Goal: Task Accomplishment & Management: Manage account settings

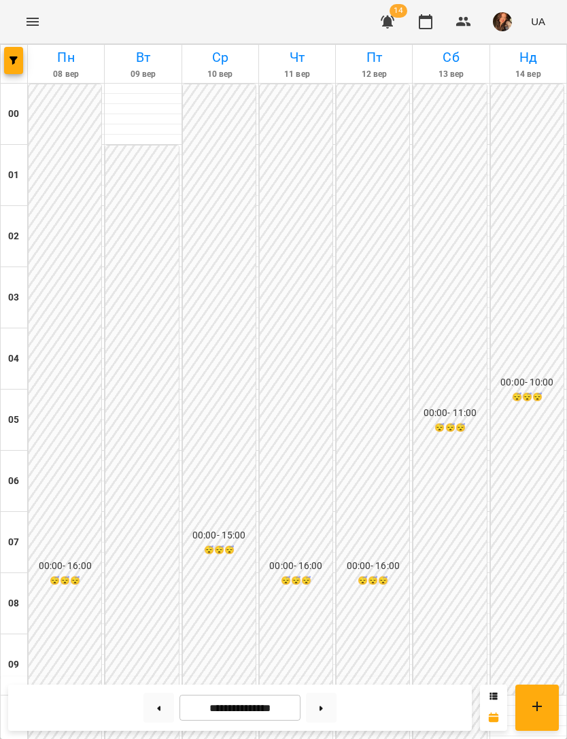
scroll to position [413, 0]
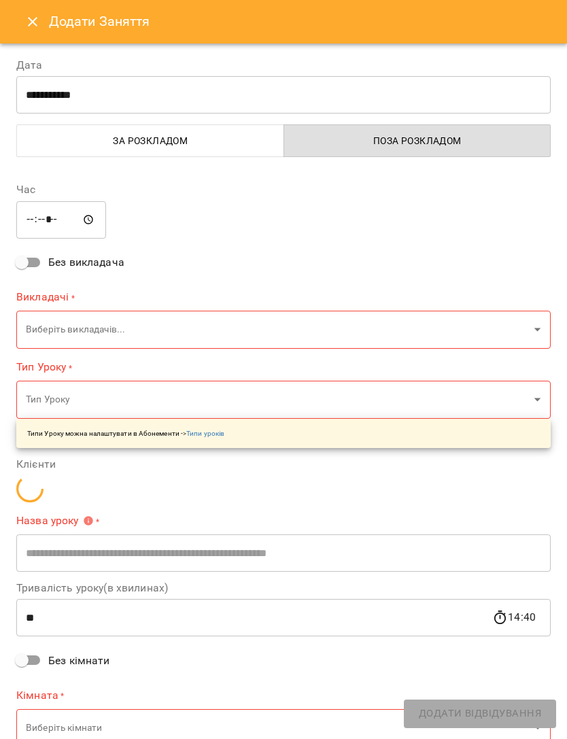
type input "******"
type input "**********"
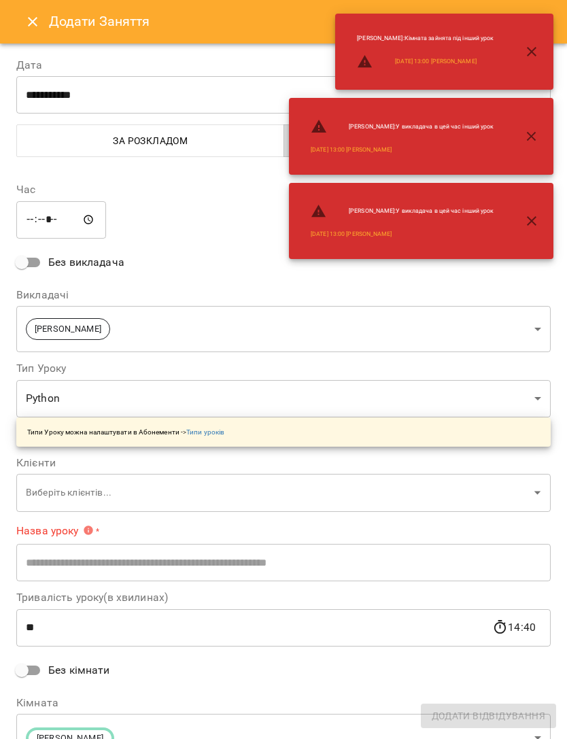
click at [35, 26] on icon "Close" at bounding box center [32, 22] width 16 height 16
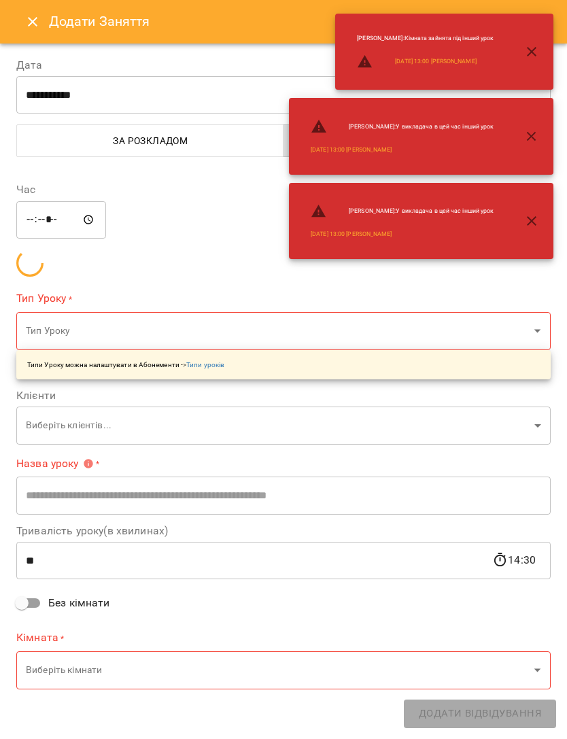
type input "******"
type input "**********"
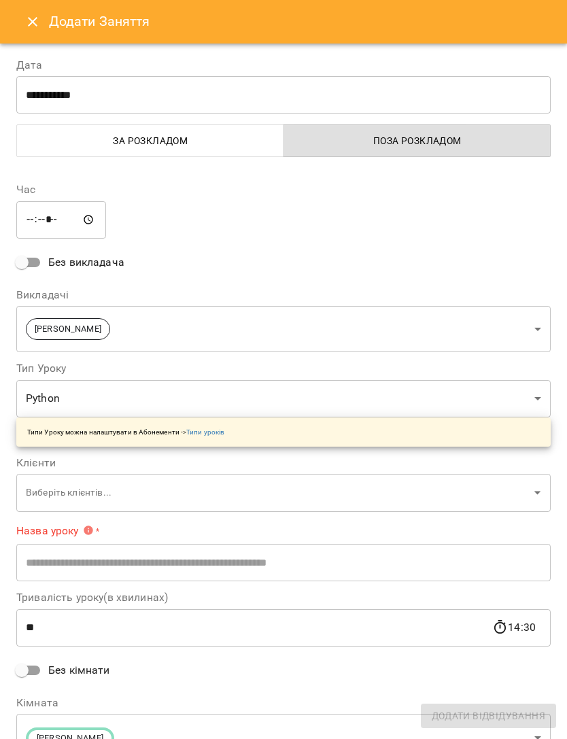
click at [448, 523] on label "Назва уроку *" at bounding box center [283, 531] width 534 height 16
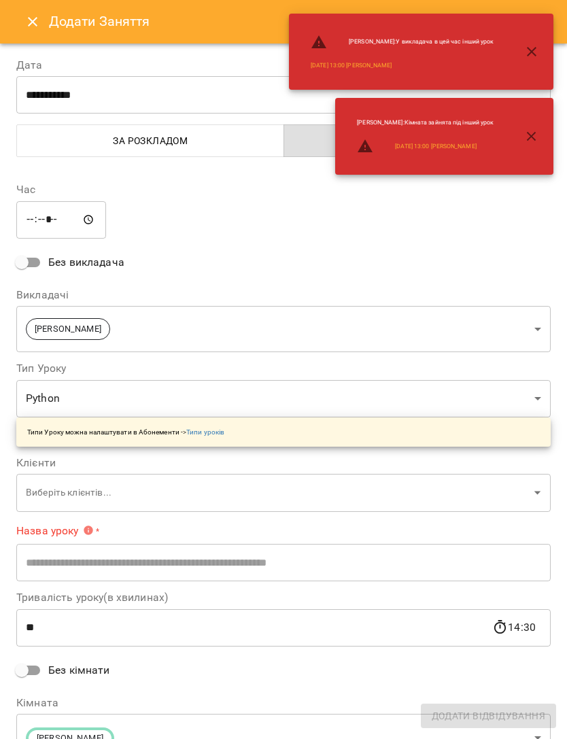
click at [37, 24] on icon "Close" at bounding box center [32, 22] width 16 height 16
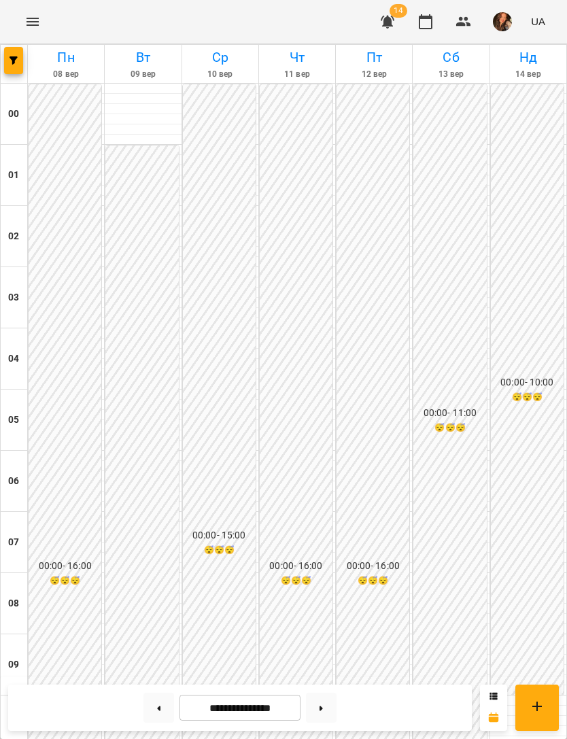
scroll to position [874, 0]
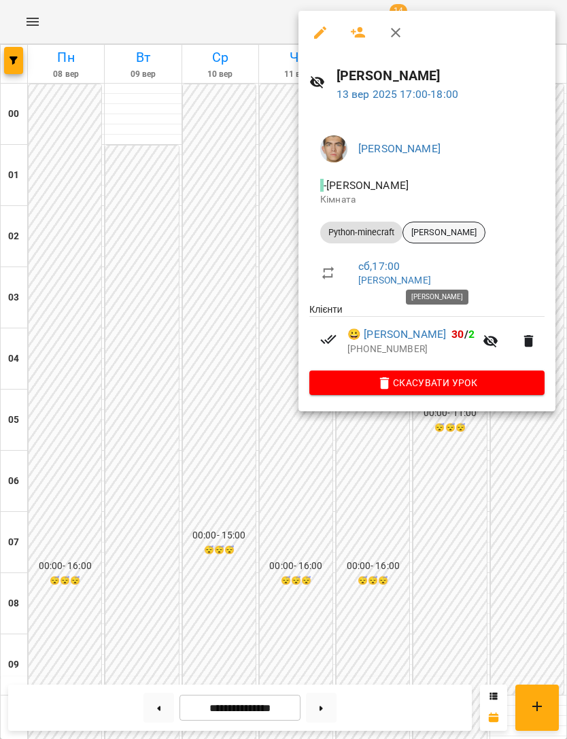
click at [485, 224] on div "[PERSON_NAME]" at bounding box center [443, 233] width 83 height 22
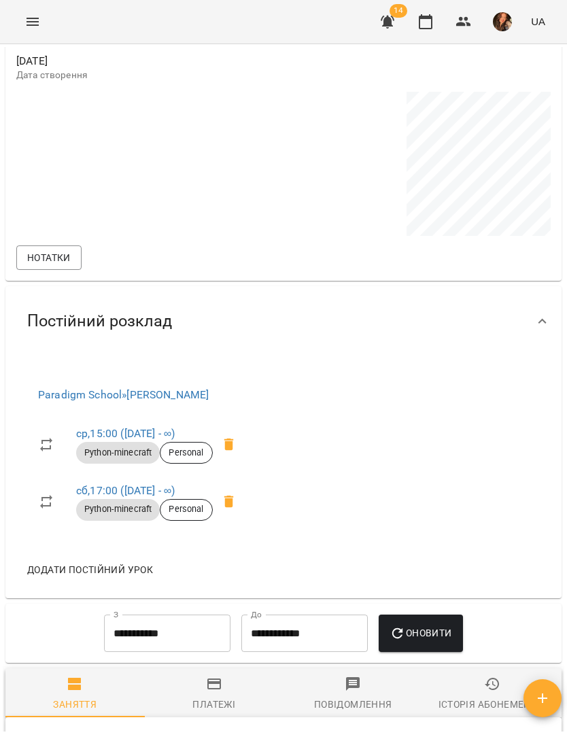
scroll to position [755, 0]
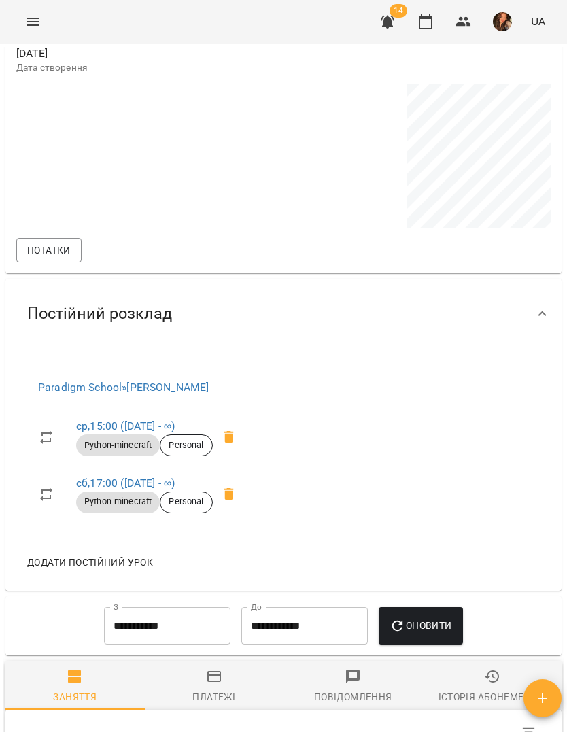
click at [149, 483] on link "сб , 17:00 (30 трав - ∞)" at bounding box center [125, 483] width 99 height 13
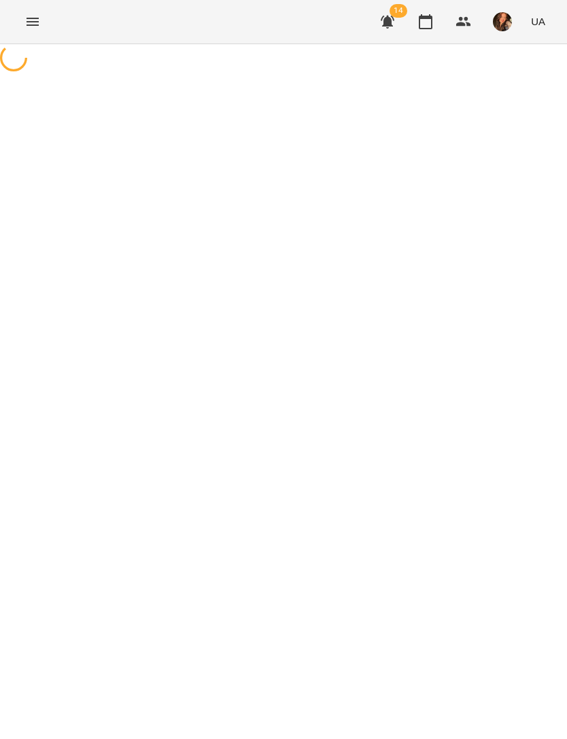
select select "*"
select select "**********"
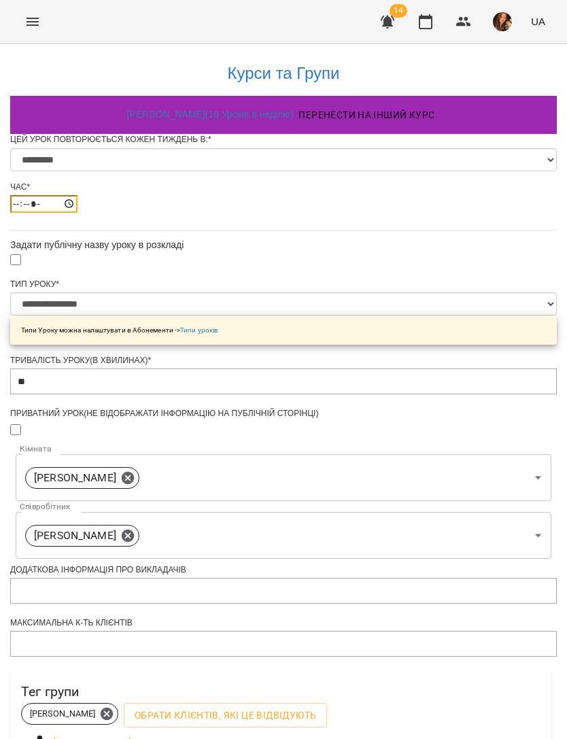
click at [77, 213] on input "*****" at bounding box center [43, 204] width 67 height 18
type input "*****"
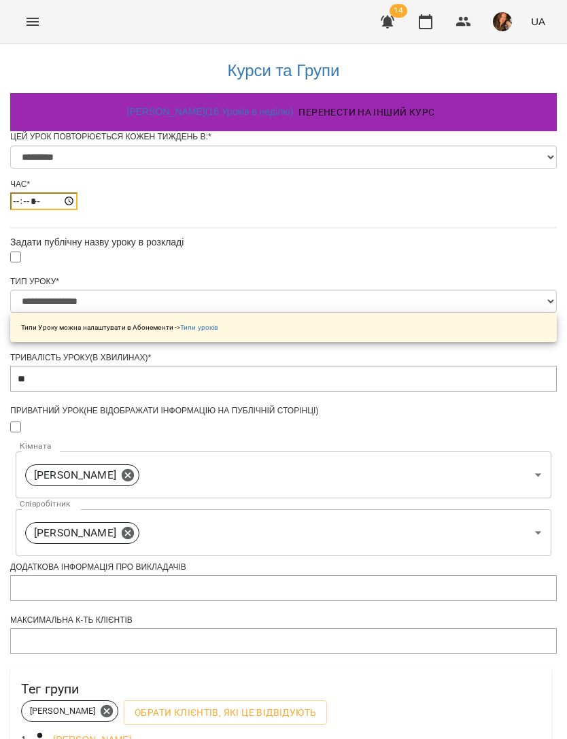
scroll to position [353, 0]
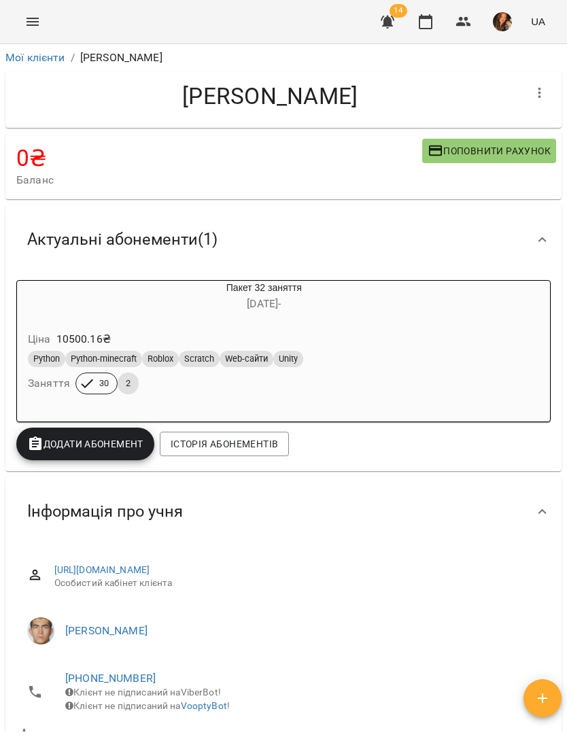
scroll to position [87, 0]
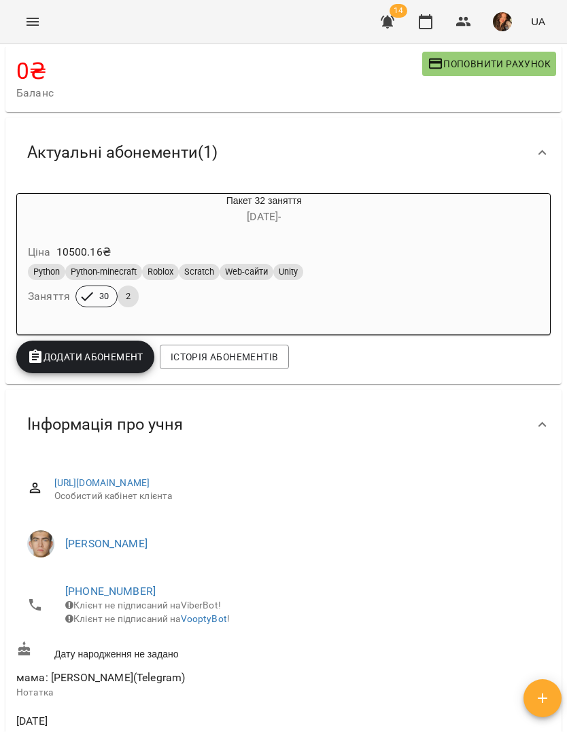
click at [24, 31] on button "Menu" at bounding box center [32, 21] width 33 height 33
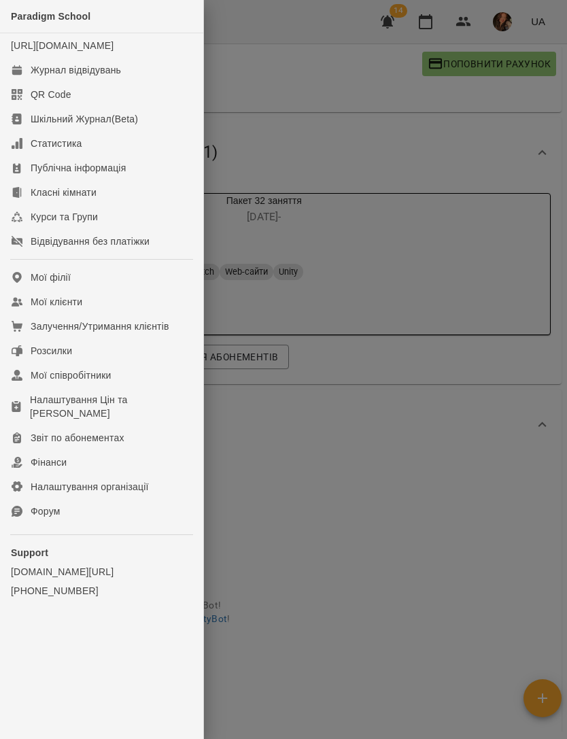
click at [111, 314] on link "Мої клієнти" at bounding box center [101, 302] width 203 height 24
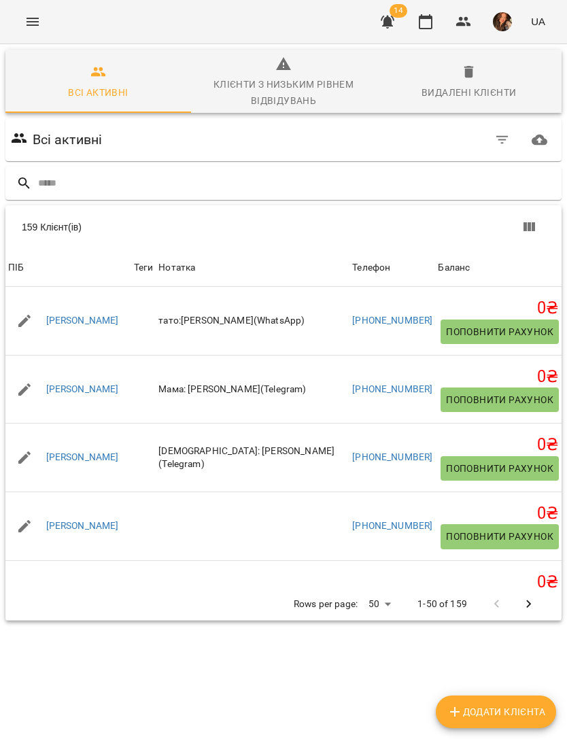
click at [360, 182] on input "text" at bounding box center [297, 183] width 518 height 22
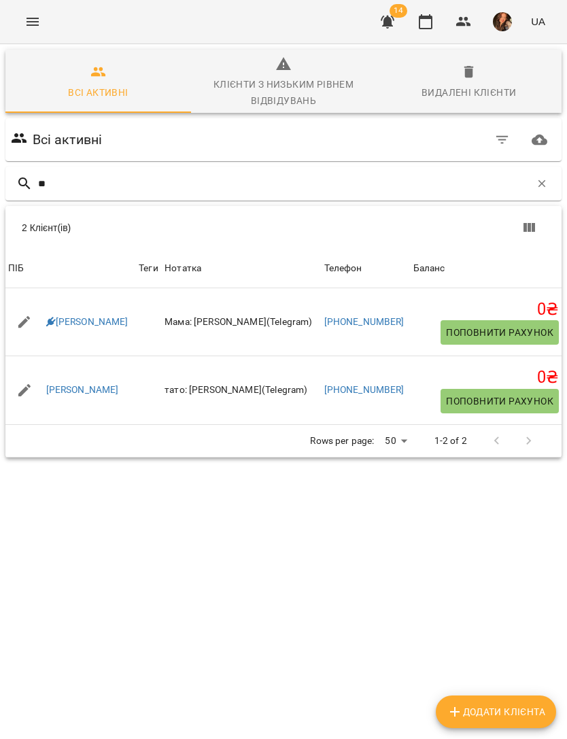
type input "***"
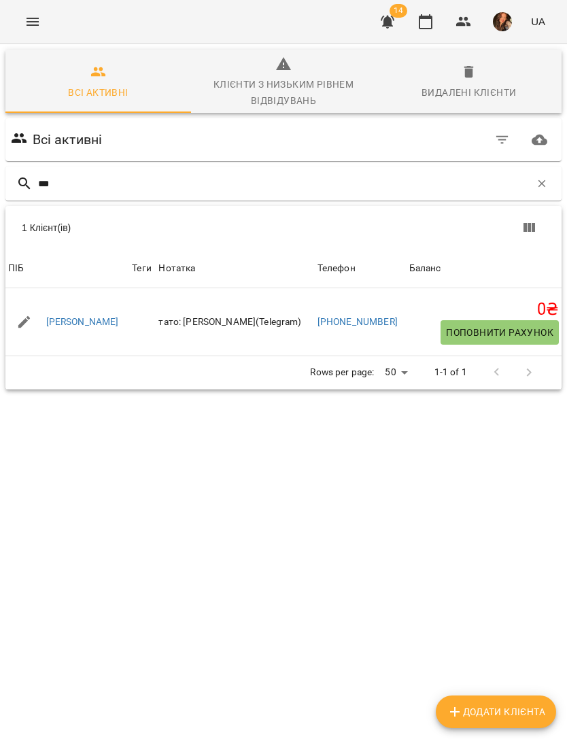
click at [97, 326] on link "Суль Володимир" at bounding box center [82, 322] width 73 height 14
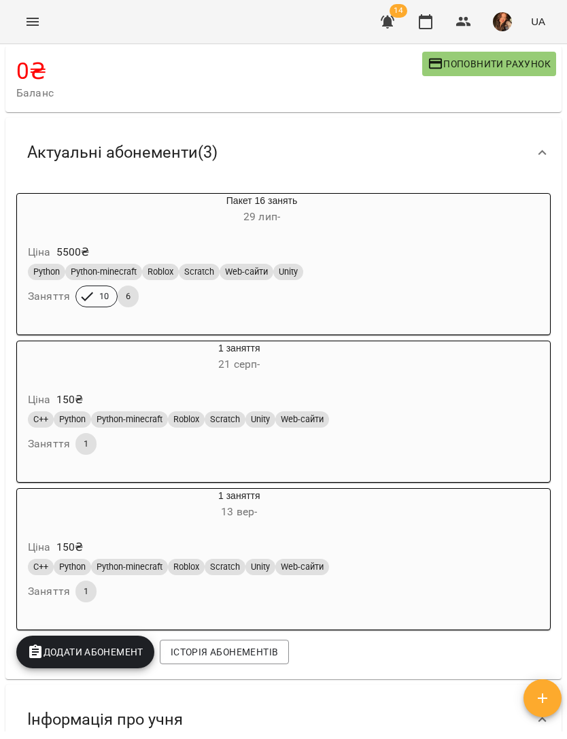
scroll to position [86, 0]
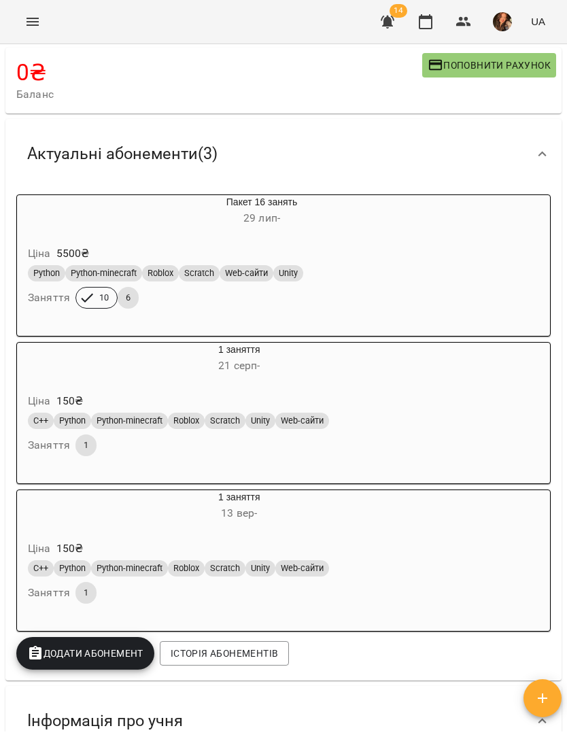
click at [30, 16] on icon "Menu" at bounding box center [32, 22] width 16 height 16
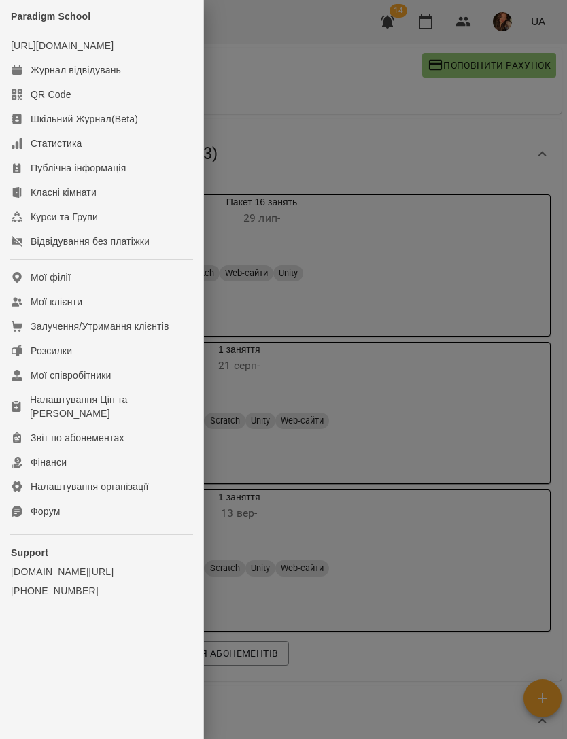
click at [117, 77] on div "Журнал відвідувань" at bounding box center [76, 70] width 90 height 14
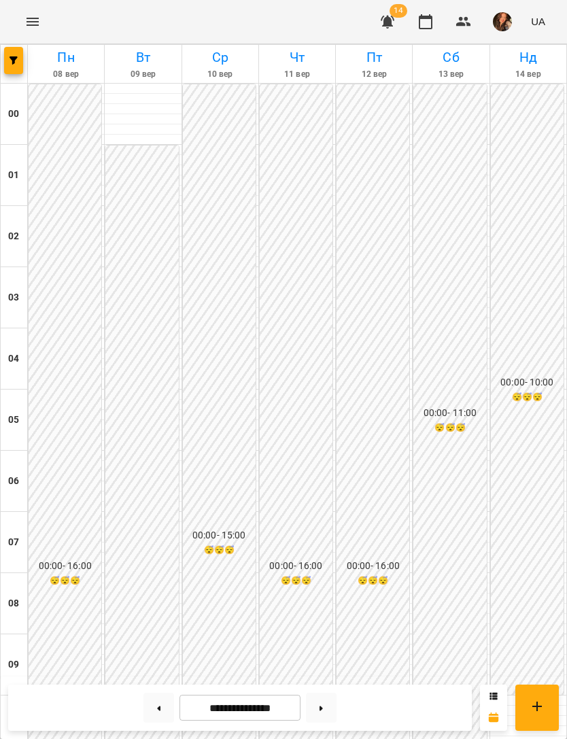
click at [12, 68] on button "button" at bounding box center [13, 60] width 19 height 27
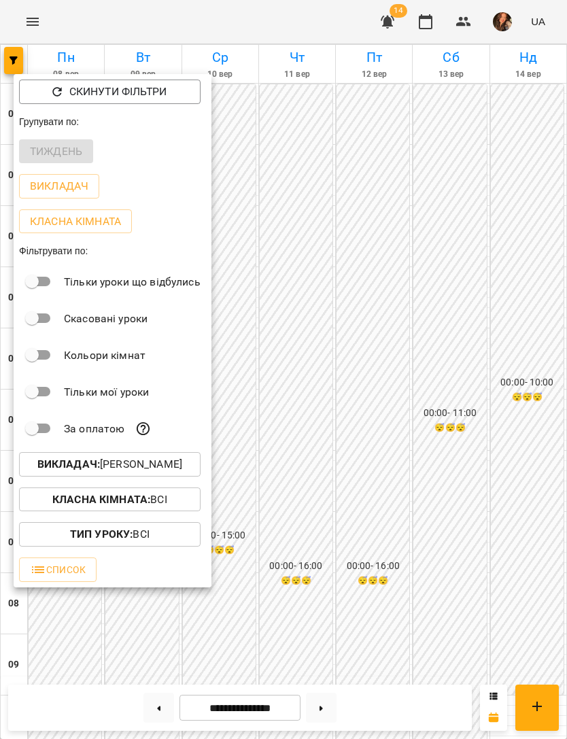
click at [167, 462] on p "Викладач : Недайборщ Андрій Сергійович" at bounding box center [109, 464] width 145 height 16
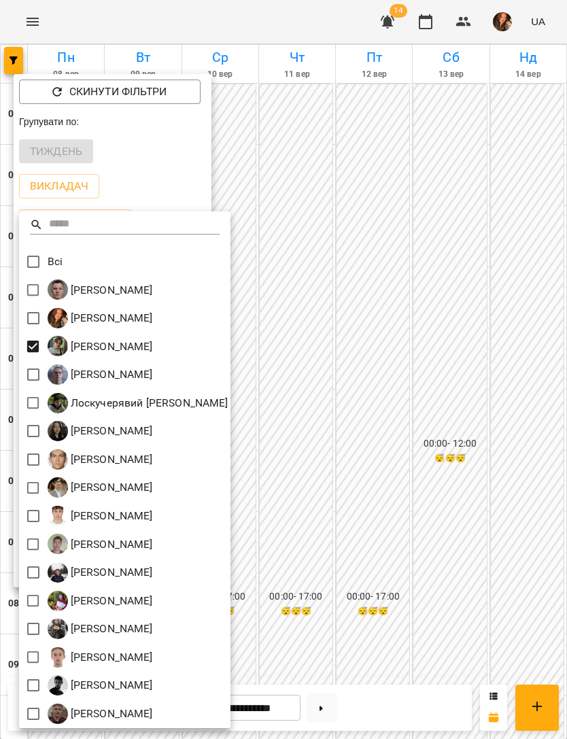
click at [481, 368] on div at bounding box center [283, 369] width 567 height 739
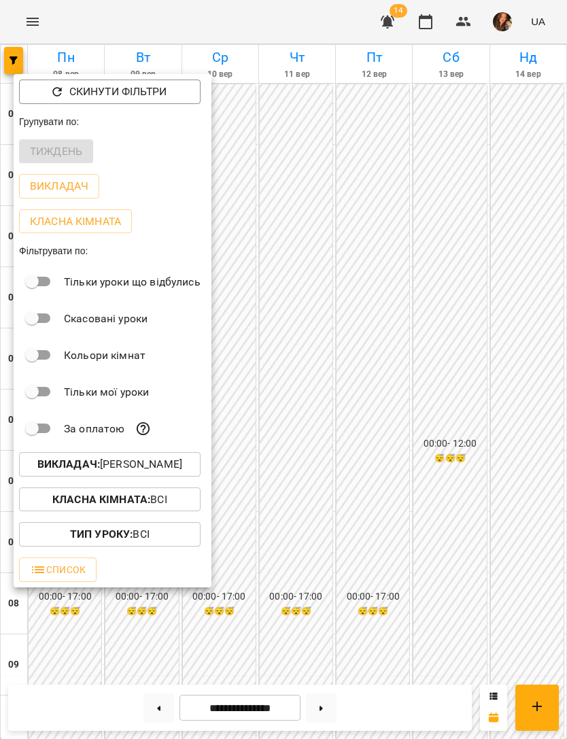
click at [501, 368] on div at bounding box center [283, 369] width 567 height 739
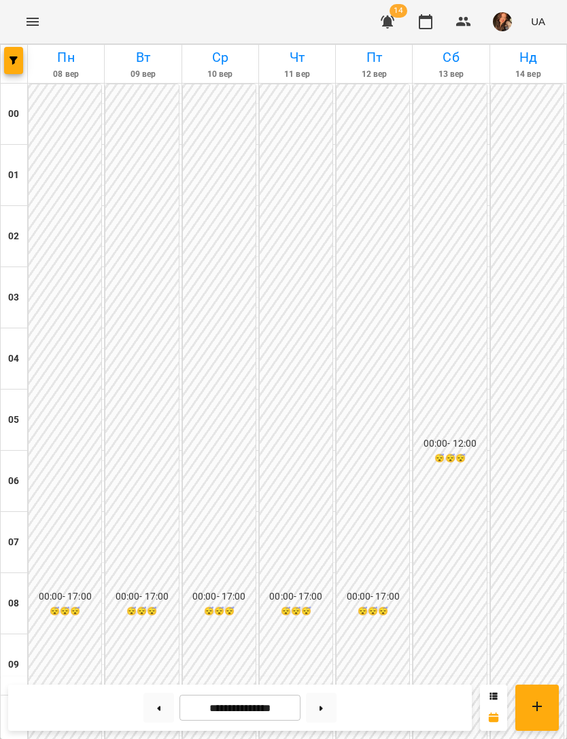
scroll to position [615, 0]
click at [12, 62] on icon "button" at bounding box center [14, 60] width 8 height 8
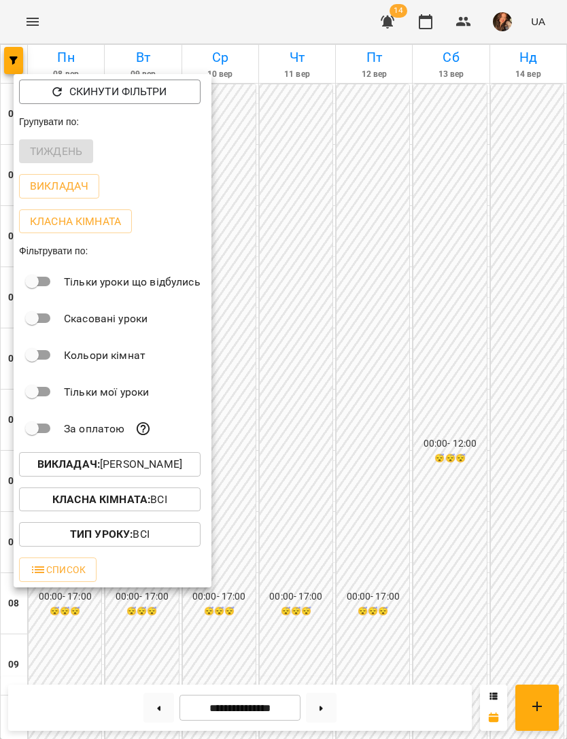
click at [182, 470] on p "Викладач : Зарічний Василь Олегович" at bounding box center [109, 464] width 145 height 16
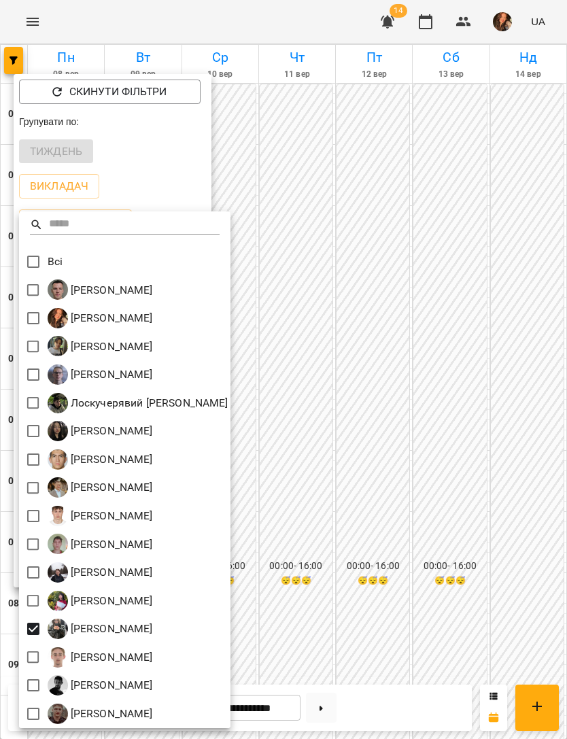
click at [511, 381] on div at bounding box center [283, 369] width 567 height 739
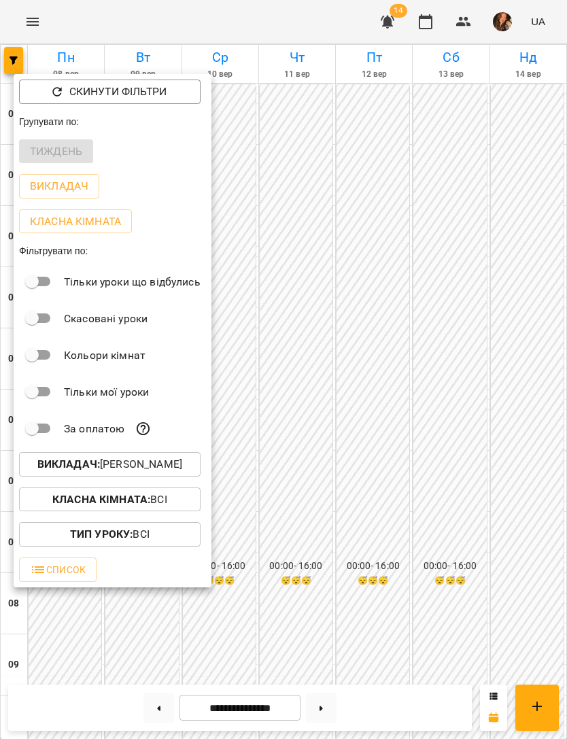
click at [511, 489] on div at bounding box center [283, 369] width 567 height 739
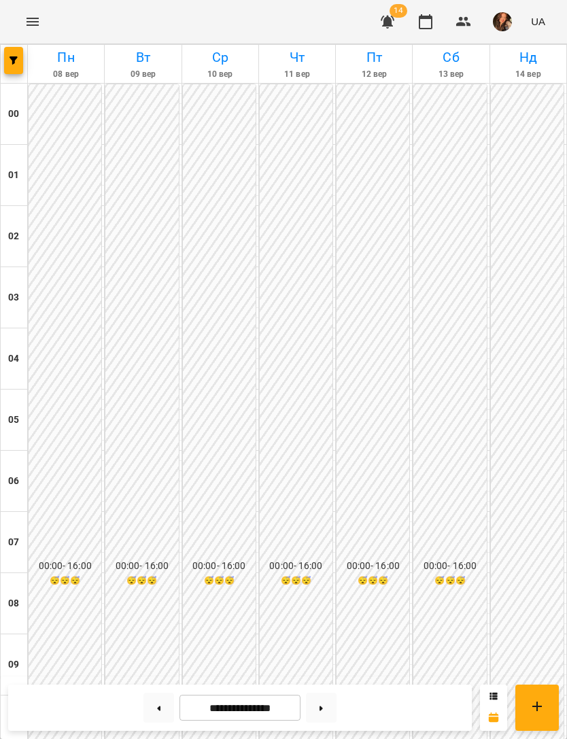
scroll to position [874, 0]
click at [330, 704] on button at bounding box center [321, 708] width 31 height 30
type input "**********"
click at [29, 33] on button "Menu" at bounding box center [32, 21] width 33 height 33
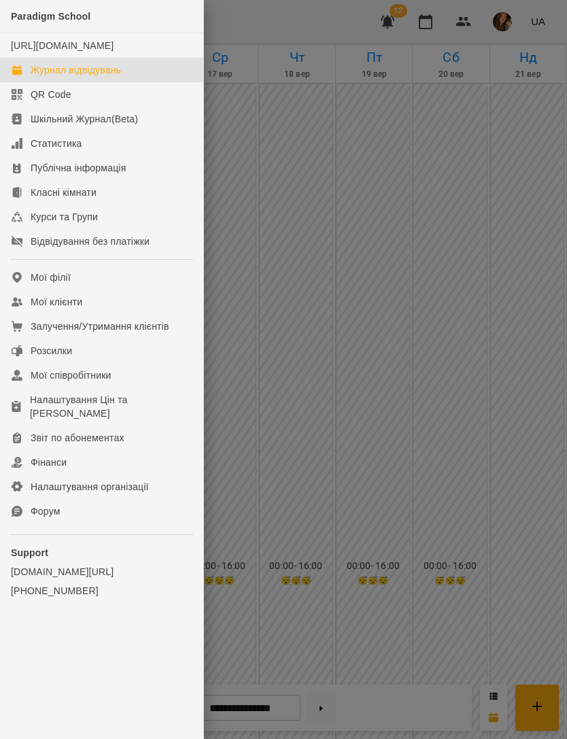
click at [106, 314] on link "Мої клієнти" at bounding box center [101, 302] width 203 height 24
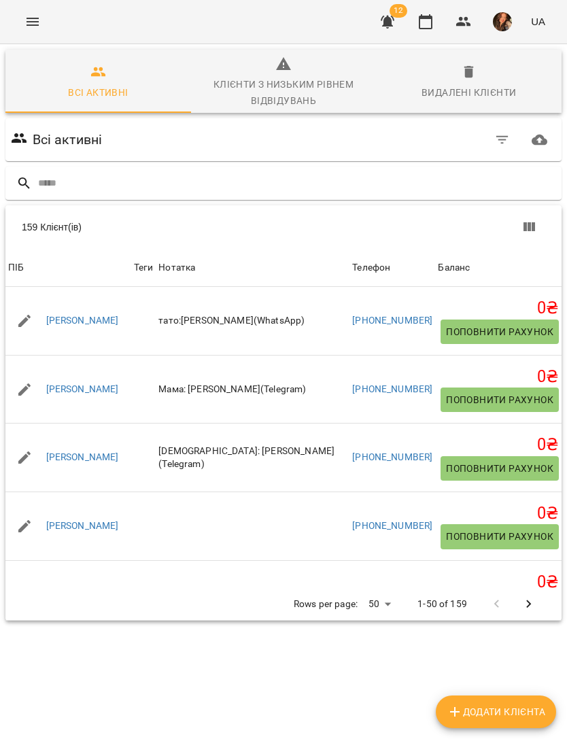
click at [309, 184] on input "text" at bounding box center [297, 183] width 518 height 22
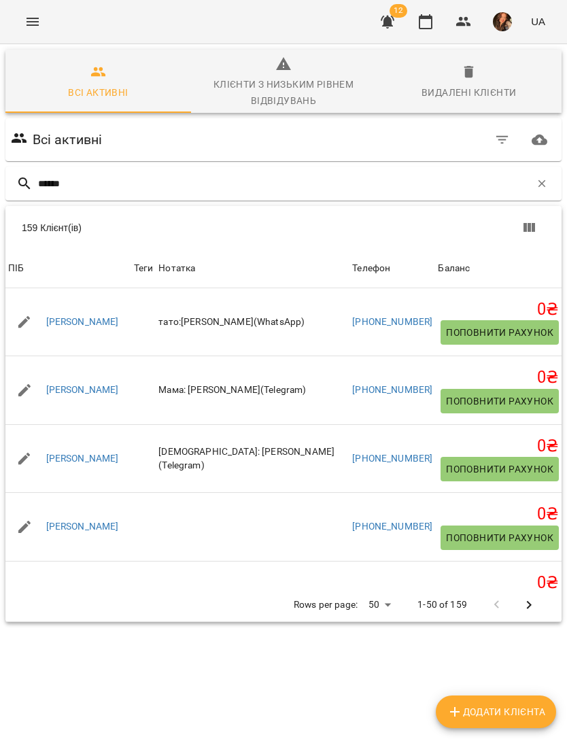
type input "*******"
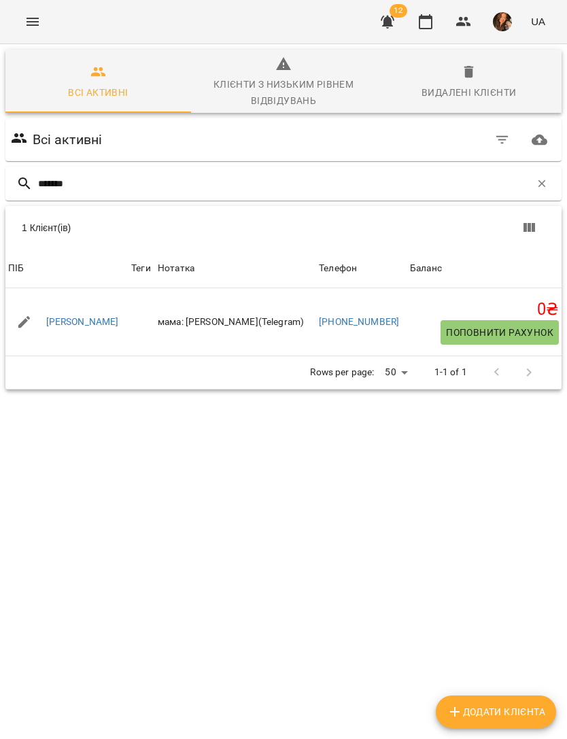
click at [105, 322] on link "Соколов Тимофій" at bounding box center [82, 322] width 73 height 14
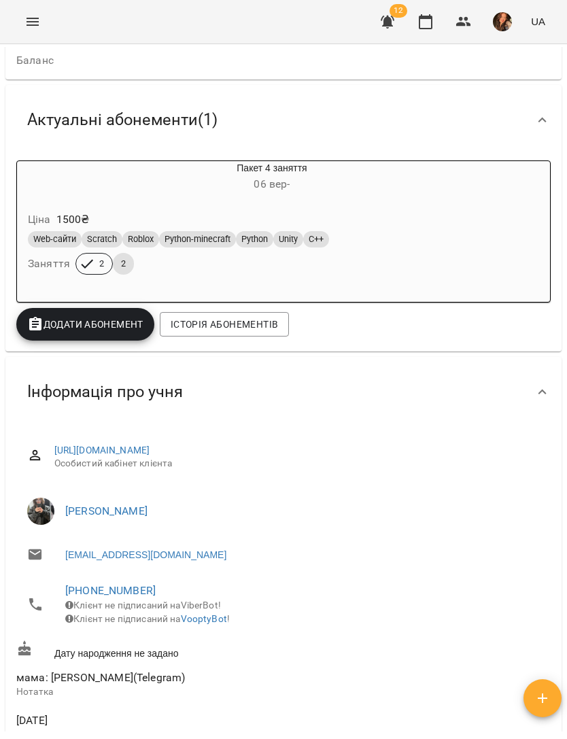
scroll to position [120, 0]
click at [27, 22] on icon "Menu" at bounding box center [32, 22] width 16 height 16
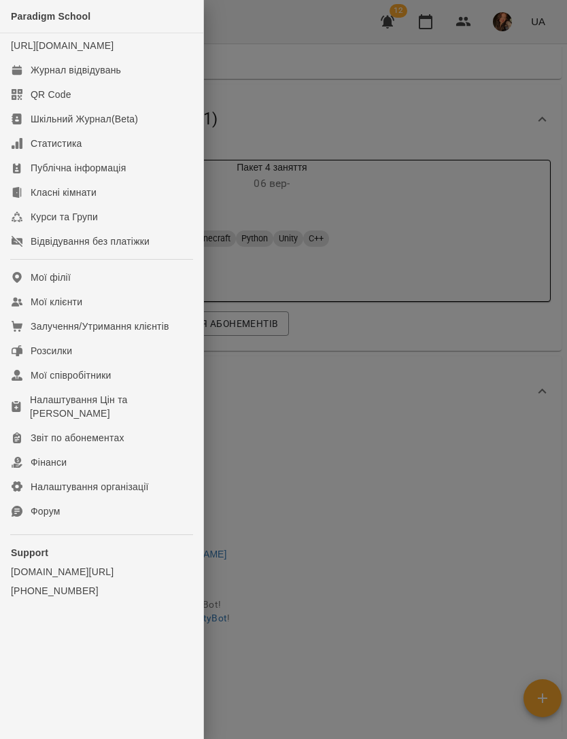
click at [101, 313] on link "Мої клієнти" at bounding box center [101, 302] width 203 height 24
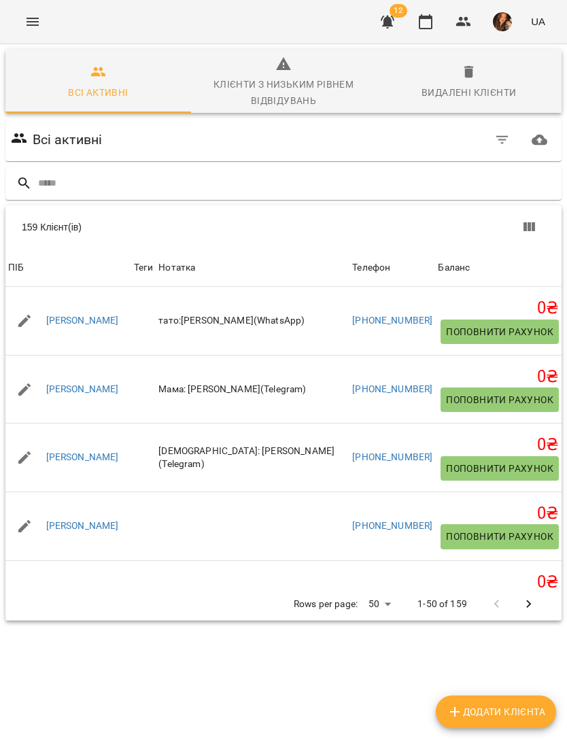
click at [273, 190] on input "text" at bounding box center [297, 183] width 518 height 22
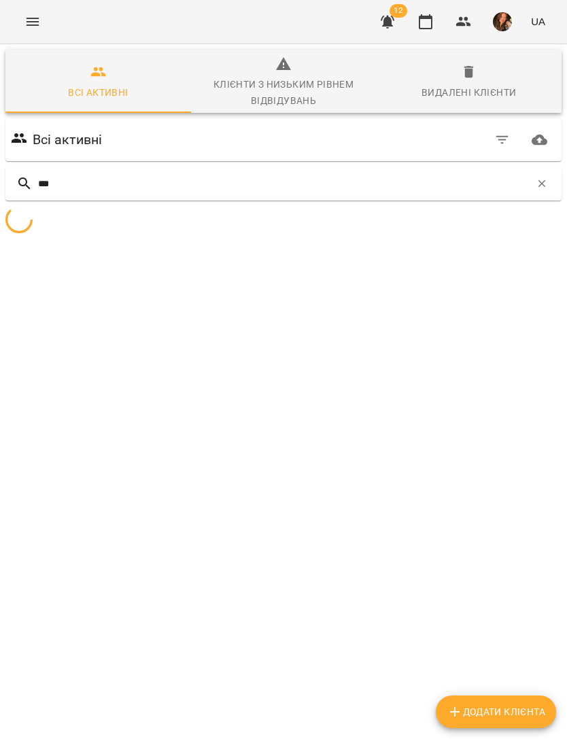
type input "****"
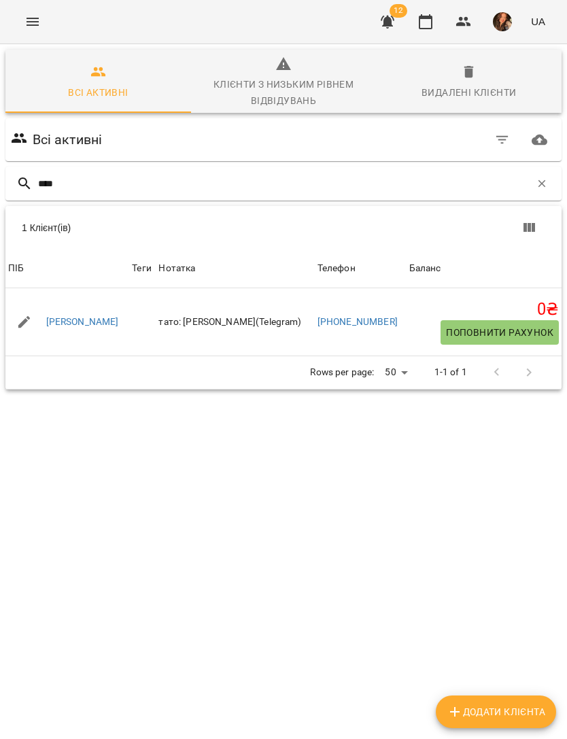
click at [114, 322] on link "Суль Володимир" at bounding box center [82, 322] width 73 height 14
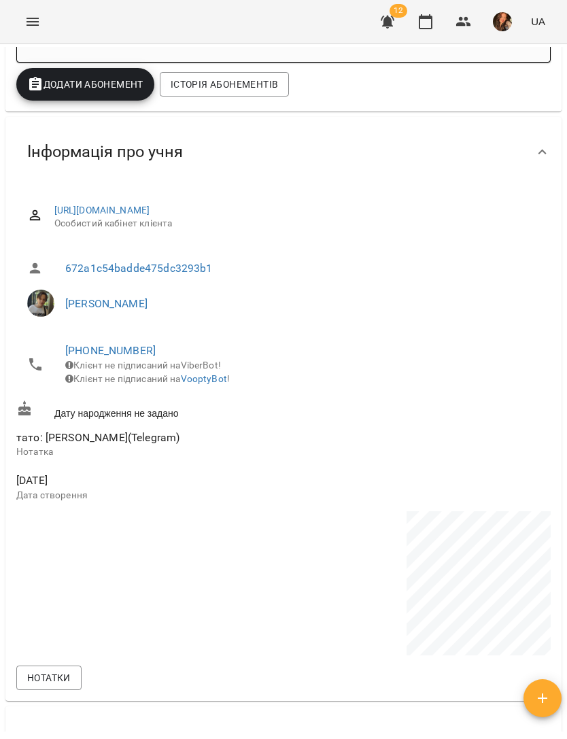
scroll to position [655, 0]
click at [443, 422] on div "Дату народження не задано" at bounding box center [284, 409] width 540 height 25
click at [33, 26] on icon "Menu" at bounding box center [32, 22] width 16 height 16
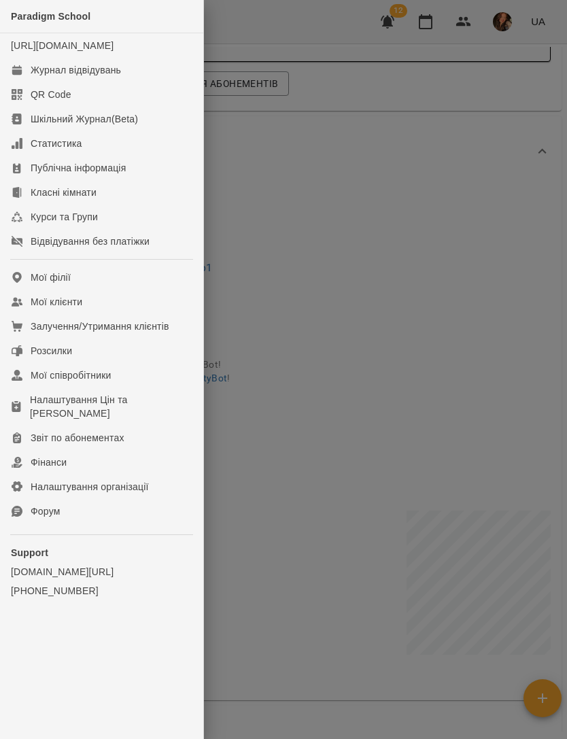
click at [95, 314] on link "Мої клієнти" at bounding box center [101, 302] width 203 height 24
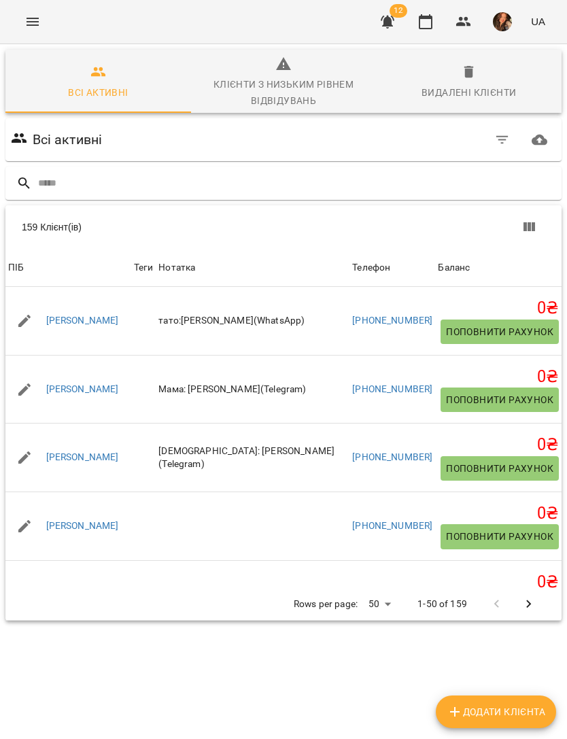
click at [367, 184] on input "text" at bounding box center [297, 183] width 518 height 22
click at [275, 204] on div "159 Клієнт(ів) 159 Клієнт(ів) ПІБ Теги Нотатка Телефон Баланс ПІБ Єва Кривенко …" at bounding box center [284, 413] width 562 height 421
click at [260, 181] on input "text" at bounding box center [297, 183] width 518 height 22
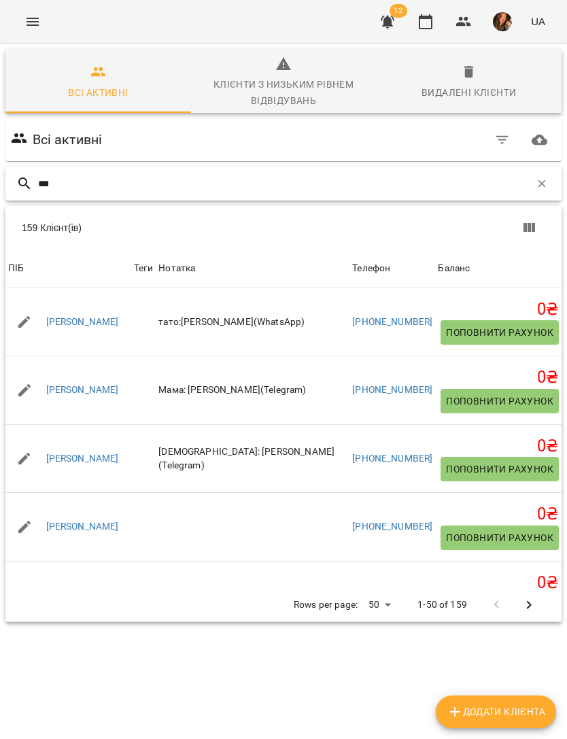
type input "****"
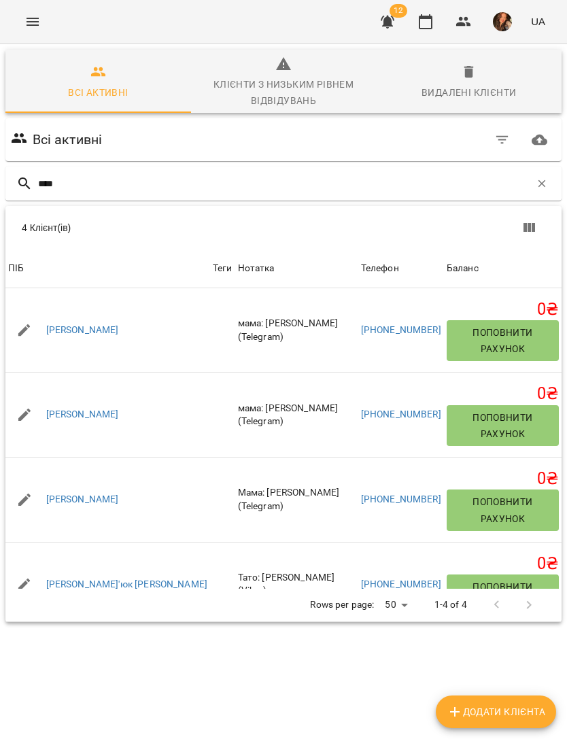
click at [106, 408] on link "Сергутіна Каміла" at bounding box center [82, 415] width 73 height 14
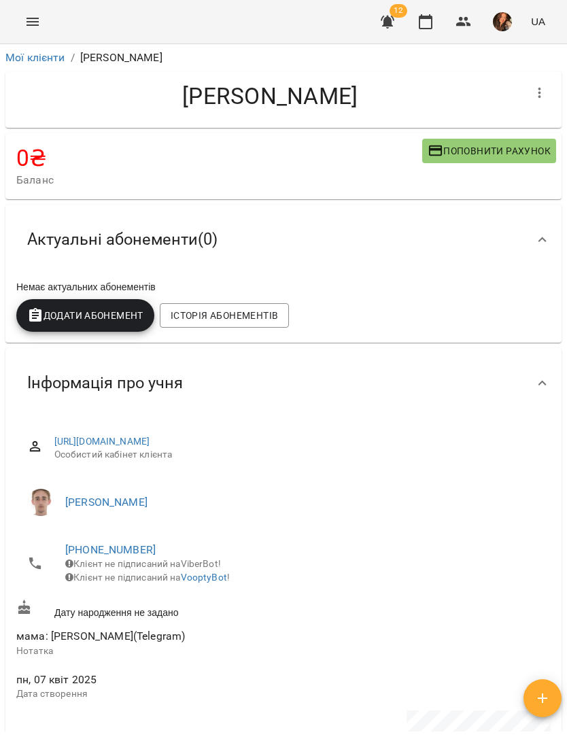
click at [37, 24] on icon "Menu" at bounding box center [33, 22] width 12 height 8
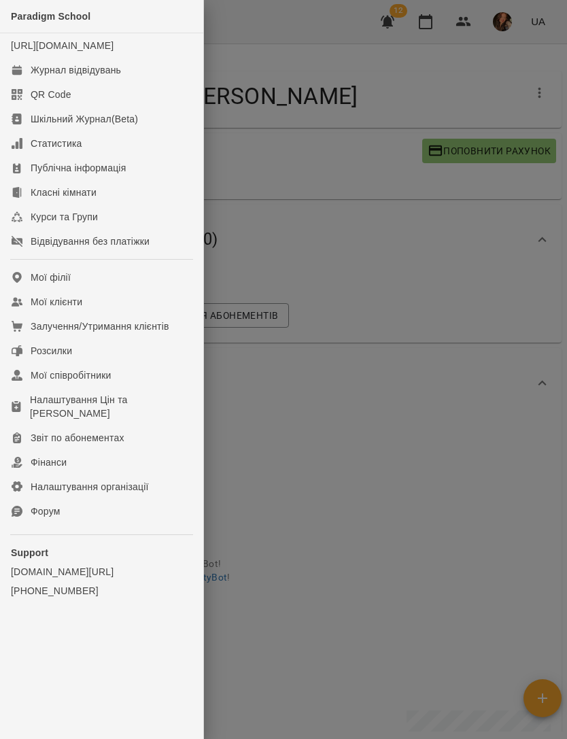
click at [112, 312] on link "Мої клієнти" at bounding box center [101, 302] width 203 height 24
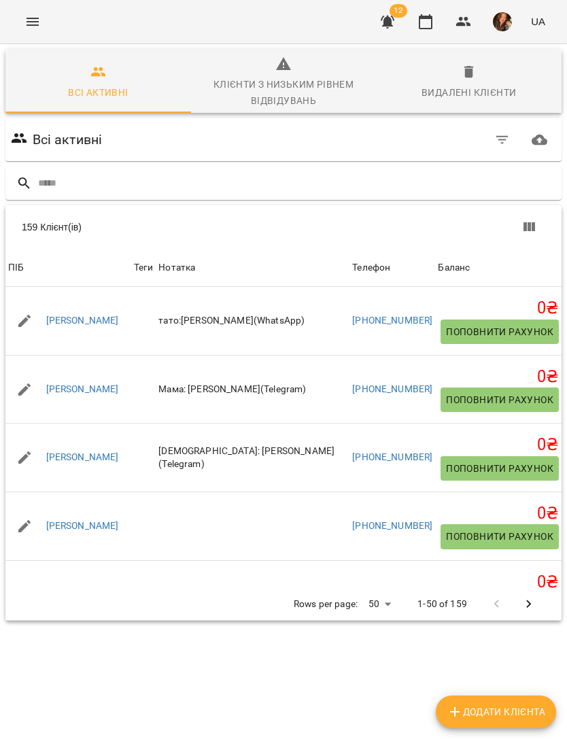
click at [396, 186] on input "text" at bounding box center [297, 183] width 518 height 22
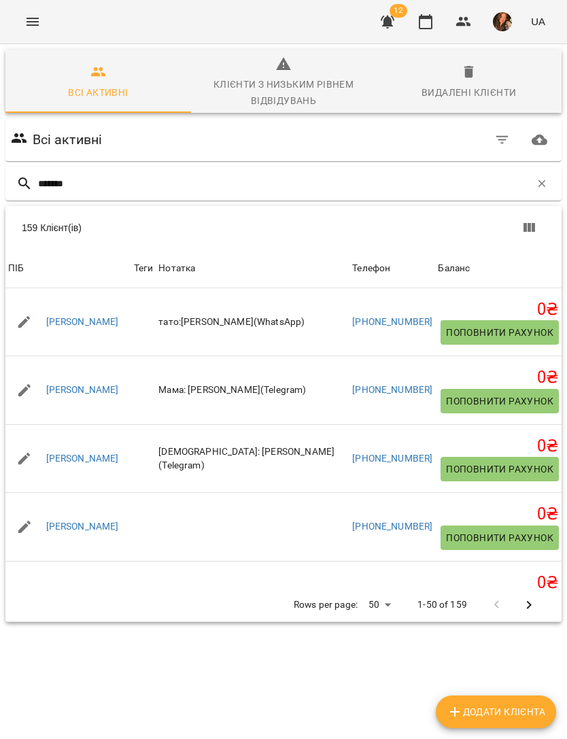
type input "********"
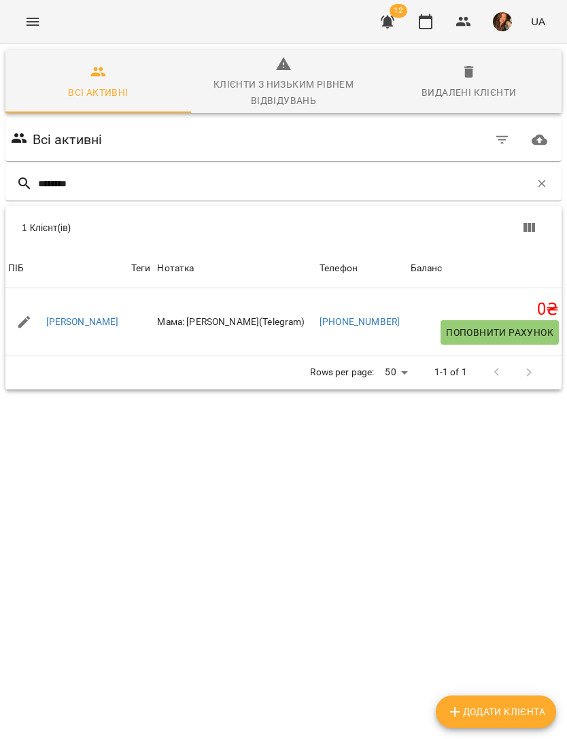
click at [100, 318] on link "Борщенко Вікторія" at bounding box center [82, 322] width 73 height 14
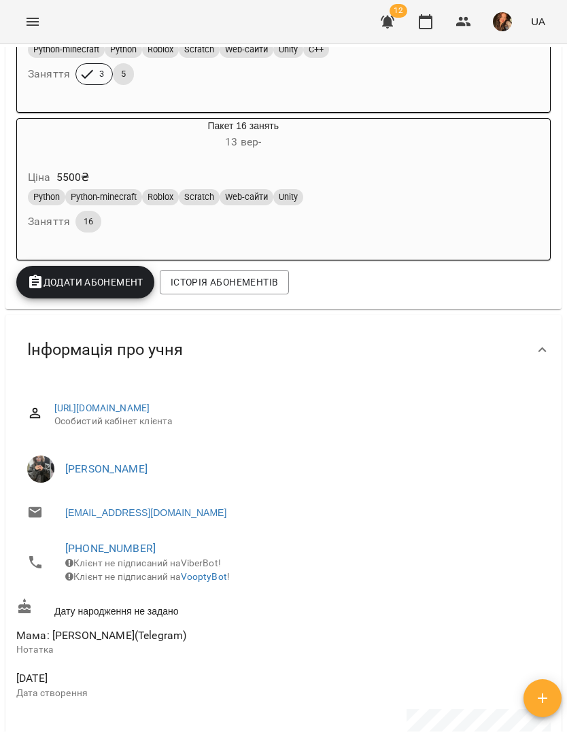
scroll to position [286, 0]
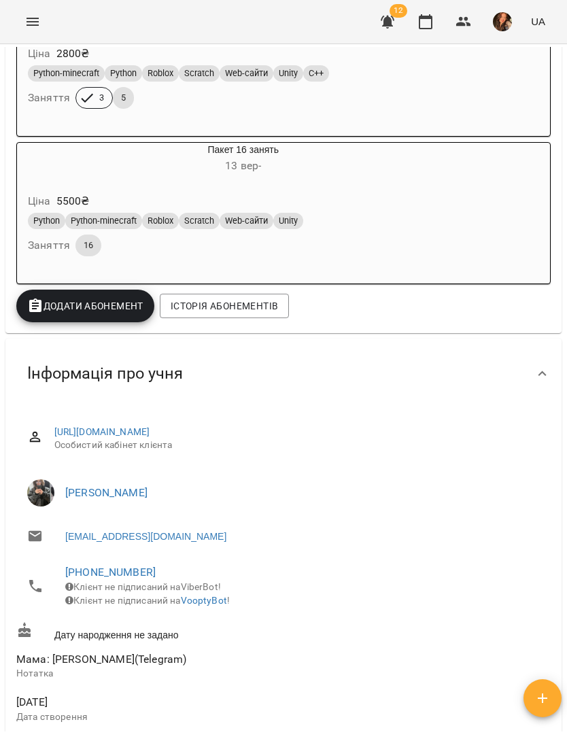
click at [37, 16] on icon "Menu" at bounding box center [32, 22] width 16 height 16
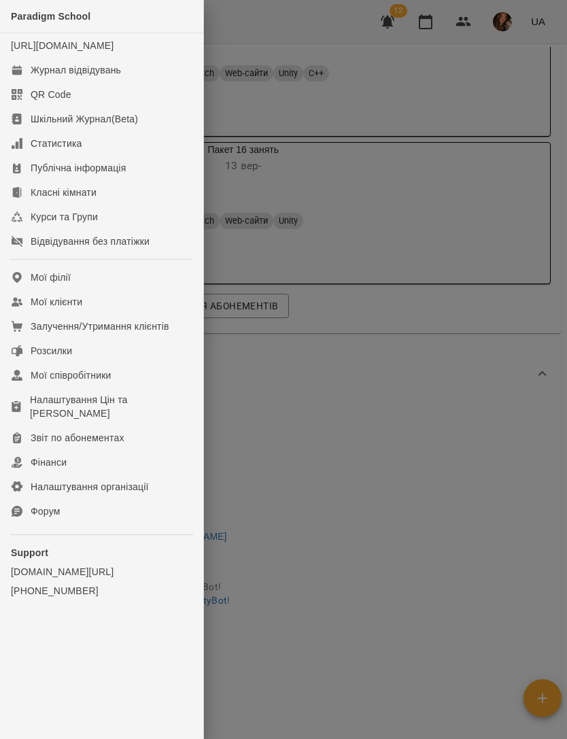
click at [123, 82] on link "Журнал відвідувань" at bounding box center [101, 70] width 203 height 24
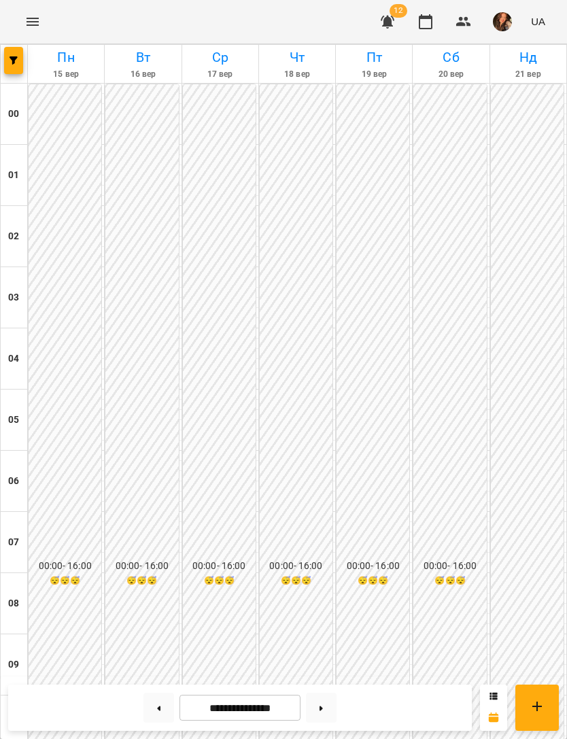
click at [40, 20] on icon "Menu" at bounding box center [32, 22] width 16 height 16
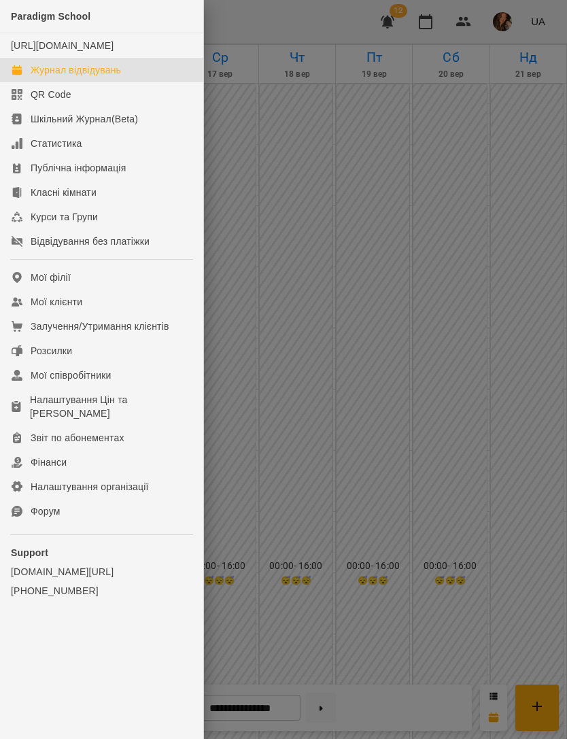
click at [97, 314] on link "Мої клієнти" at bounding box center [101, 302] width 203 height 24
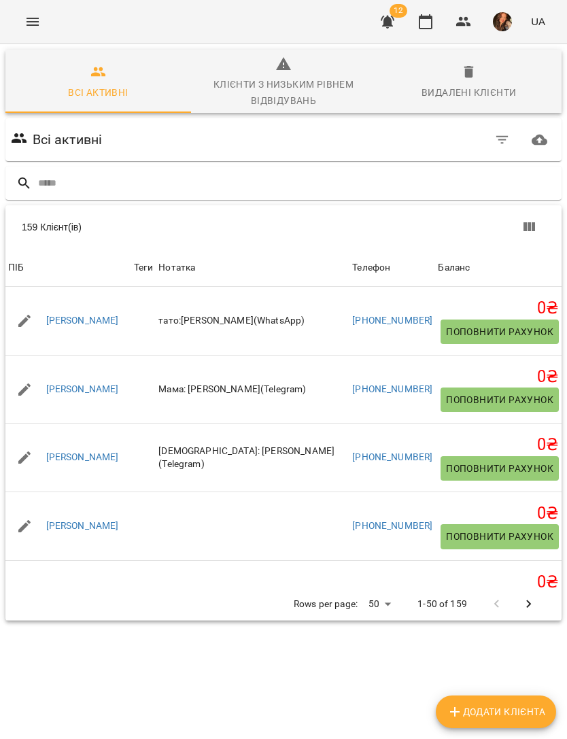
click at [334, 186] on input "text" at bounding box center [297, 183] width 518 height 22
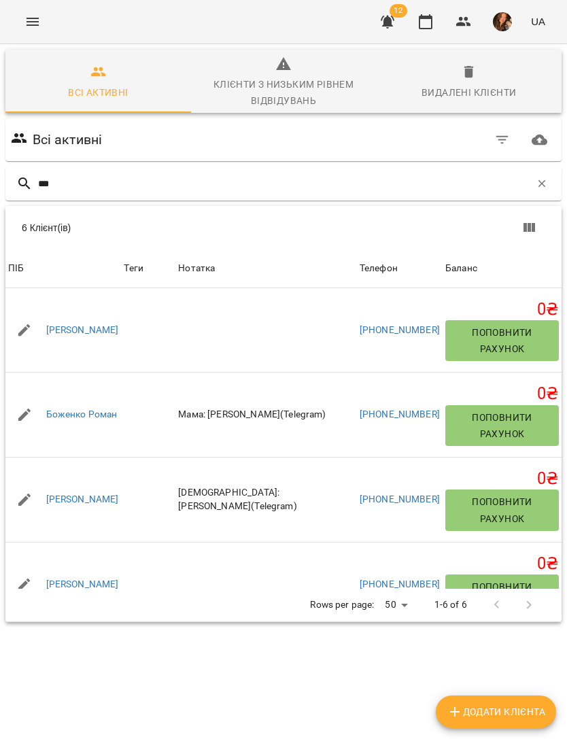
type input "****"
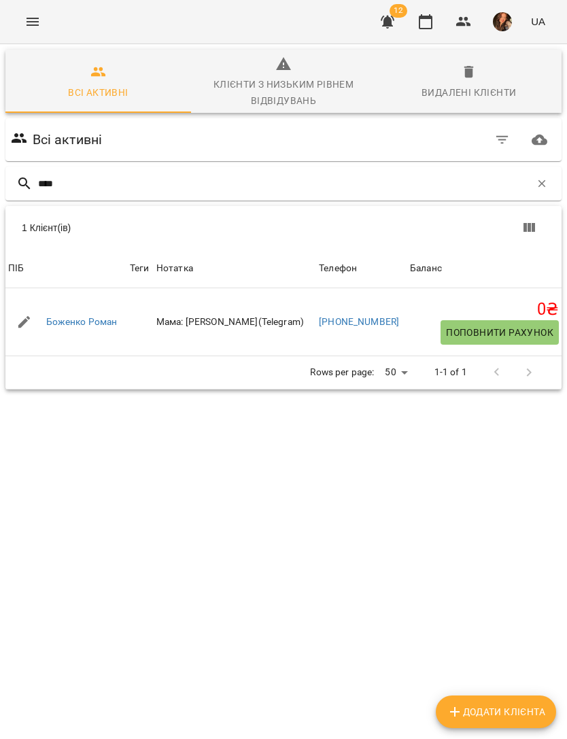
click at [92, 323] on link "Боженко Роман" at bounding box center [81, 322] width 71 height 14
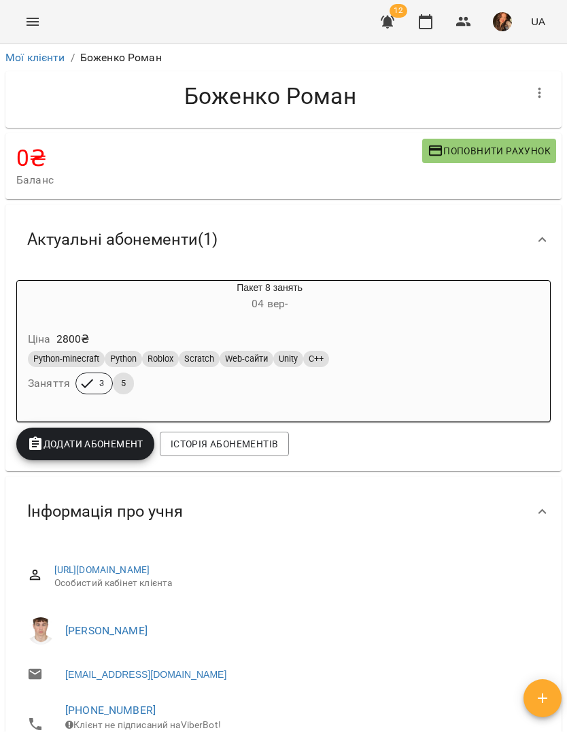
scroll to position [-1, 0]
click at [30, 19] on icon "Menu" at bounding box center [33, 22] width 12 height 8
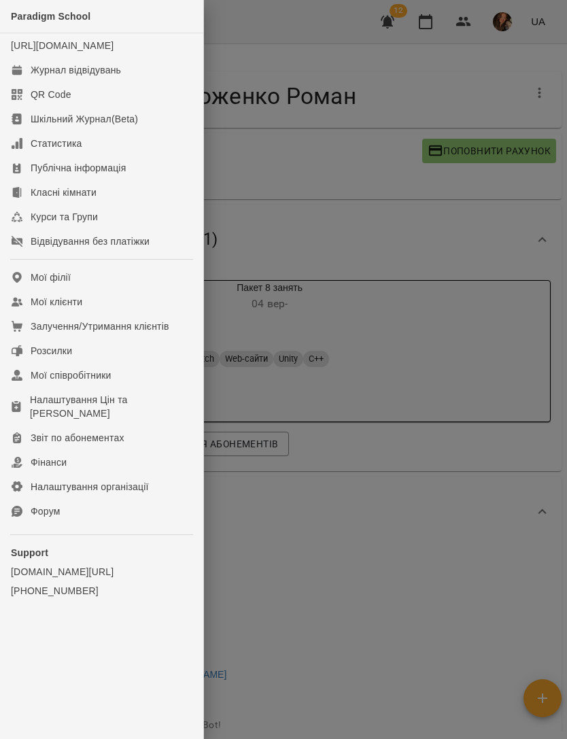
scroll to position [0, 0]
click at [97, 77] on div "Журнал відвідувань" at bounding box center [76, 70] width 90 height 14
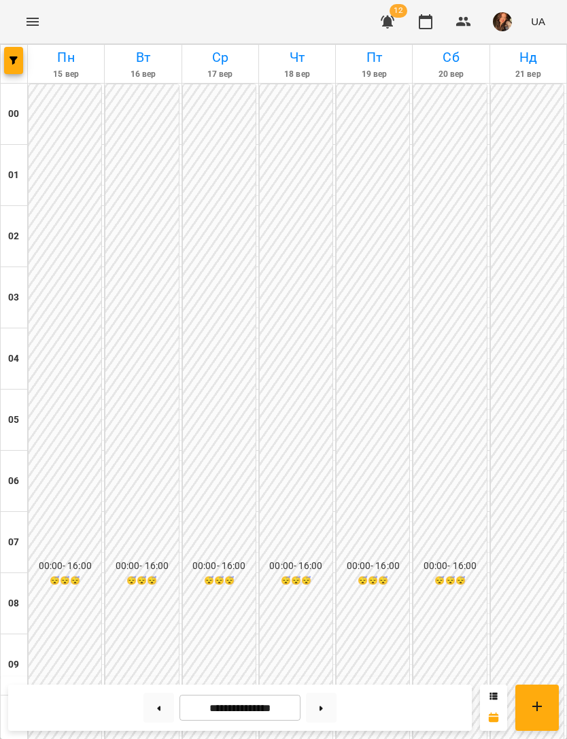
click at [12, 58] on icon "button" at bounding box center [14, 60] width 8 height 8
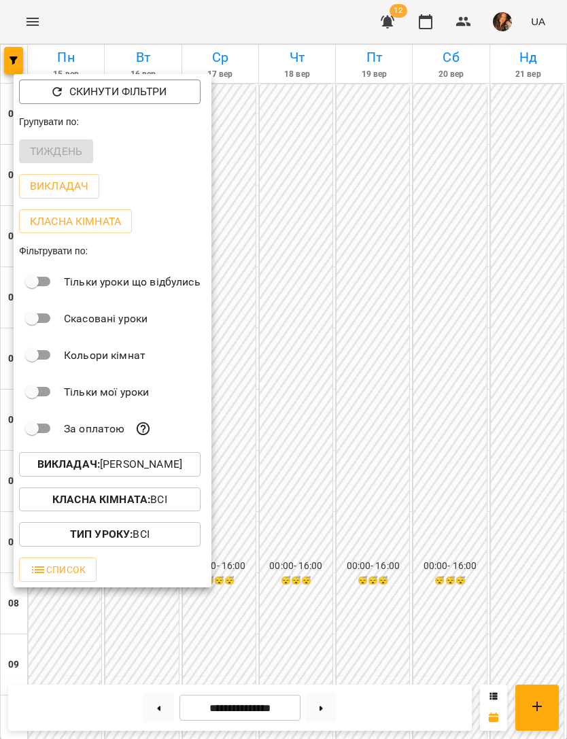
click at [182, 468] on p "Викладач : Стаховська Анастасія Русланівна" at bounding box center [109, 464] width 145 height 16
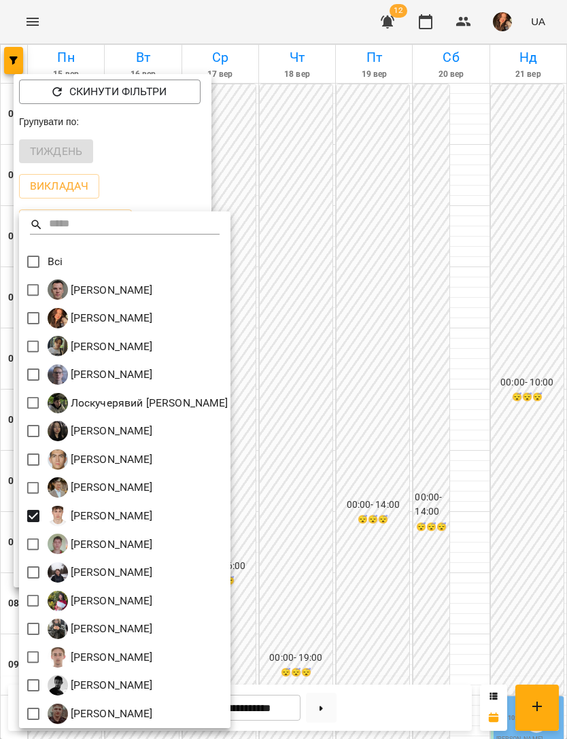
click at [470, 290] on div at bounding box center [283, 369] width 567 height 739
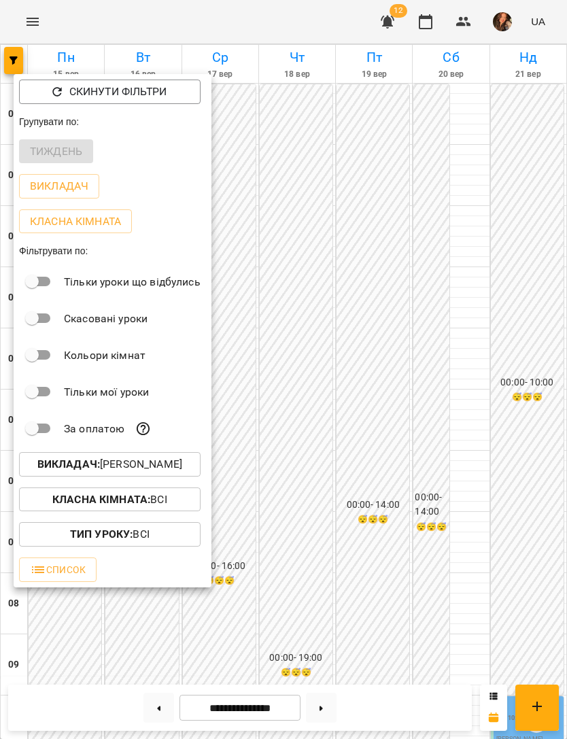
click at [473, 305] on div at bounding box center [283, 369] width 567 height 739
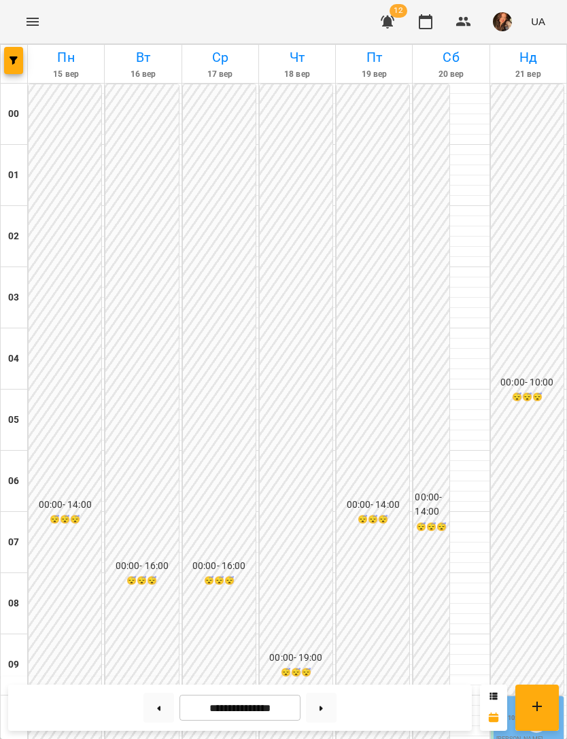
scroll to position [413, 0]
click at [41, 14] on button "Menu" at bounding box center [32, 21] width 33 height 33
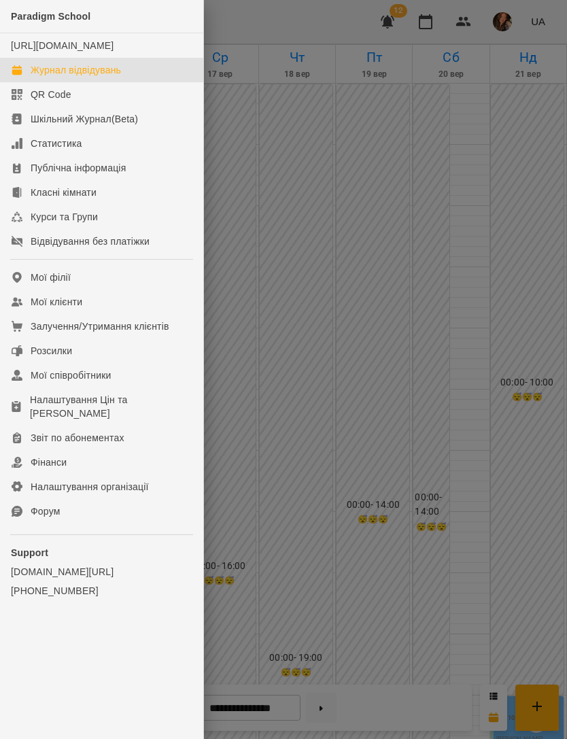
click at [111, 314] on link "Мої клієнти" at bounding box center [101, 302] width 203 height 24
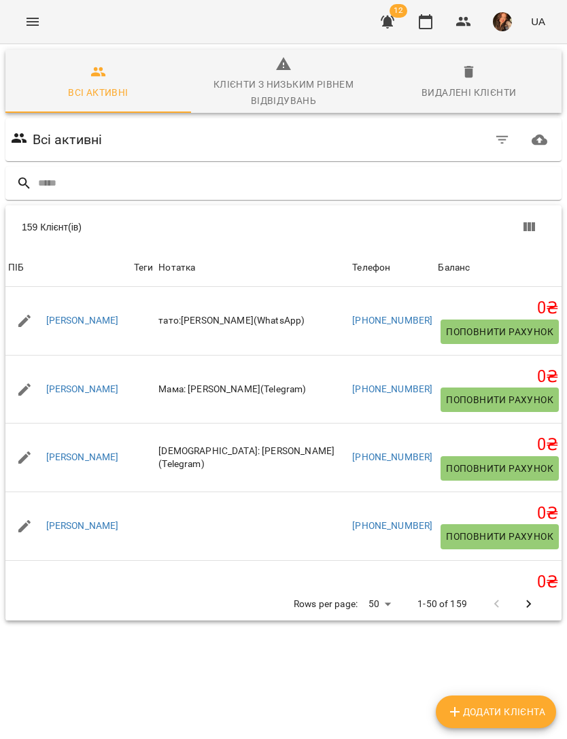
click at [348, 184] on input "text" at bounding box center [297, 183] width 518 height 22
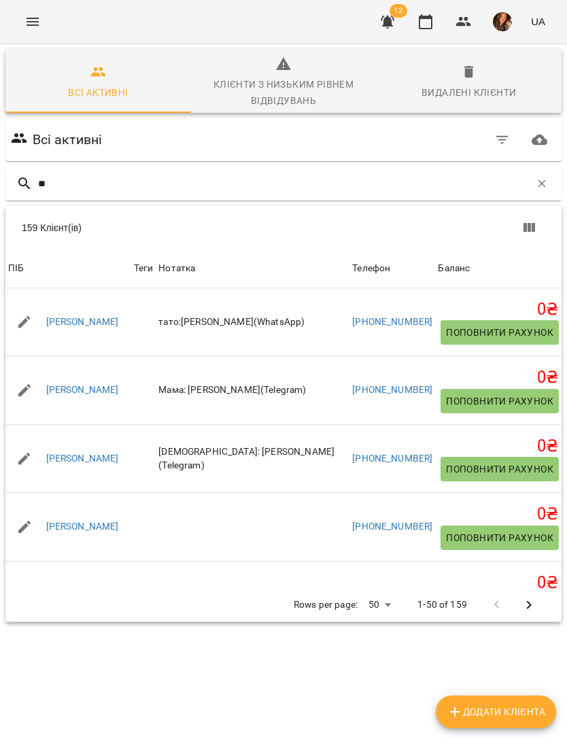
type input "***"
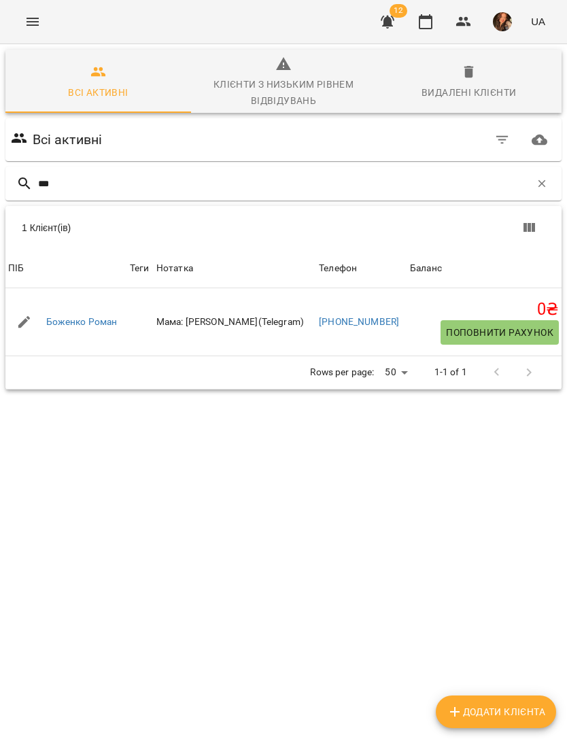
click at [95, 326] on link "Боженко Роман" at bounding box center [81, 322] width 71 height 14
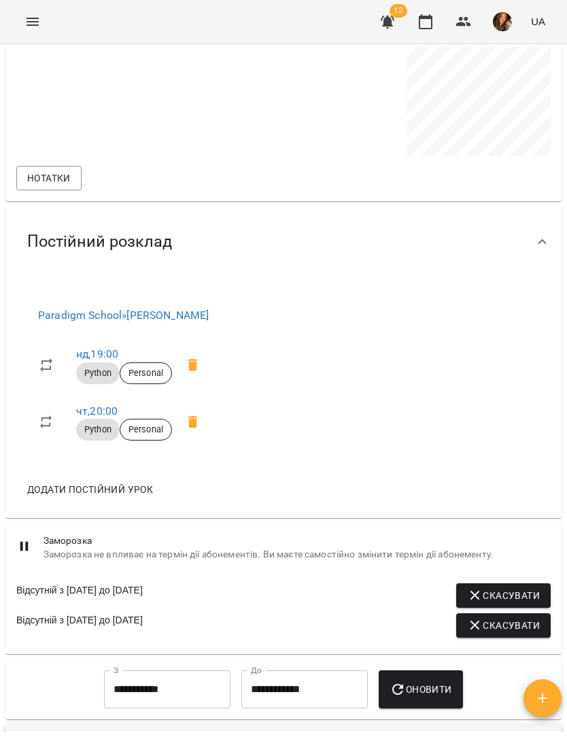
scroll to position [906, 0]
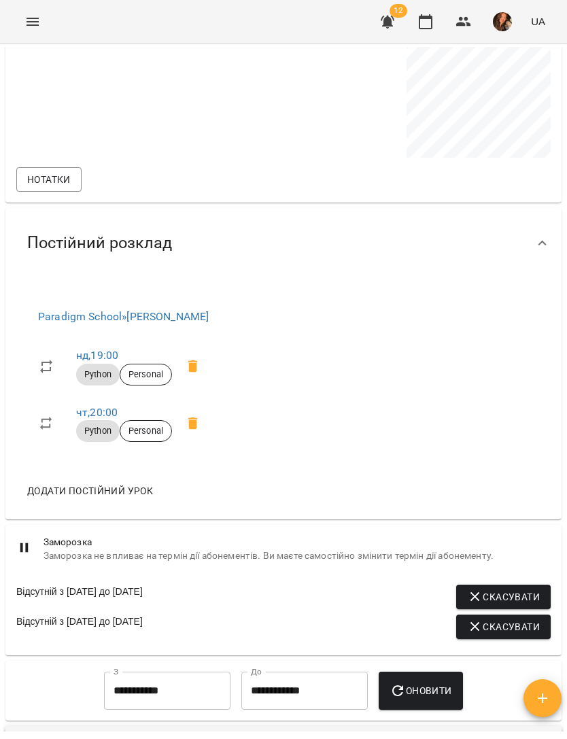
click at [105, 362] on link "нд , 19:00" at bounding box center [97, 355] width 42 height 13
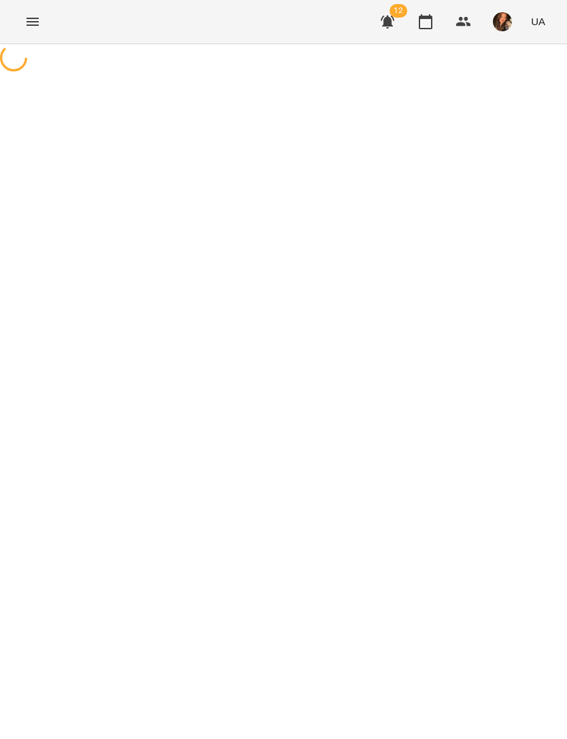
select select "*"
select select "******"
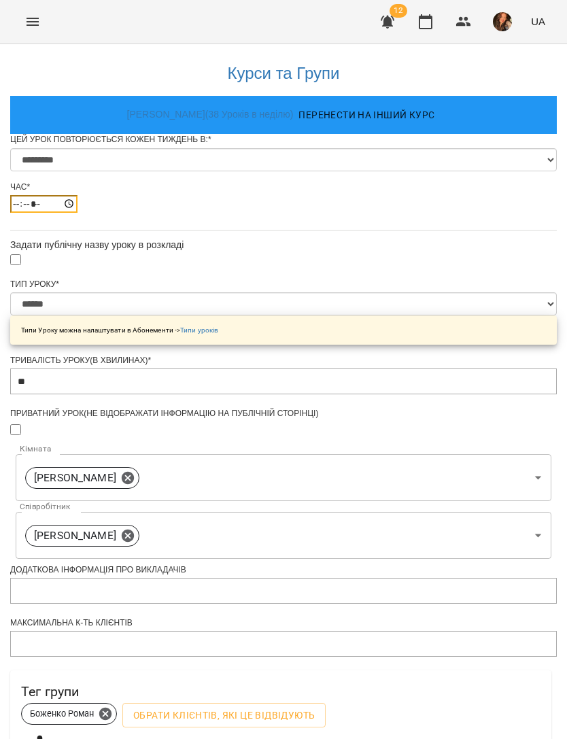
click at [77, 213] on input "*****" at bounding box center [43, 204] width 67 height 18
type input "*****"
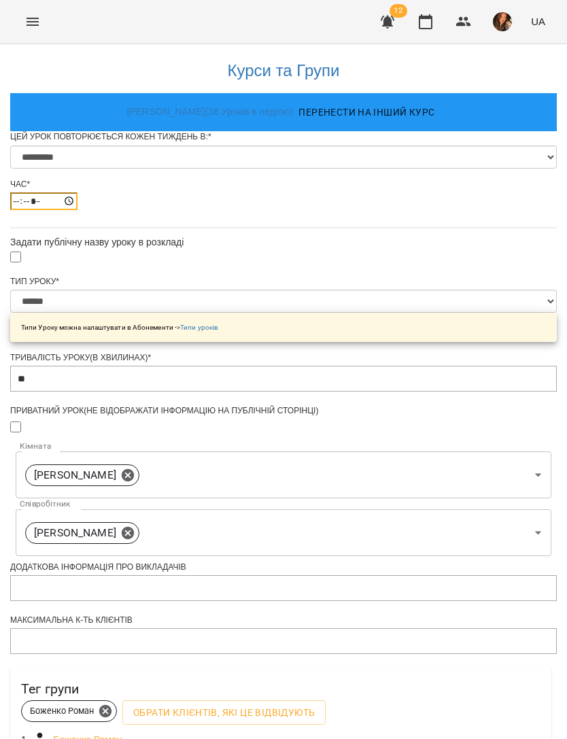
scroll to position [315, 0]
